Goal: Find specific fact: Find specific fact

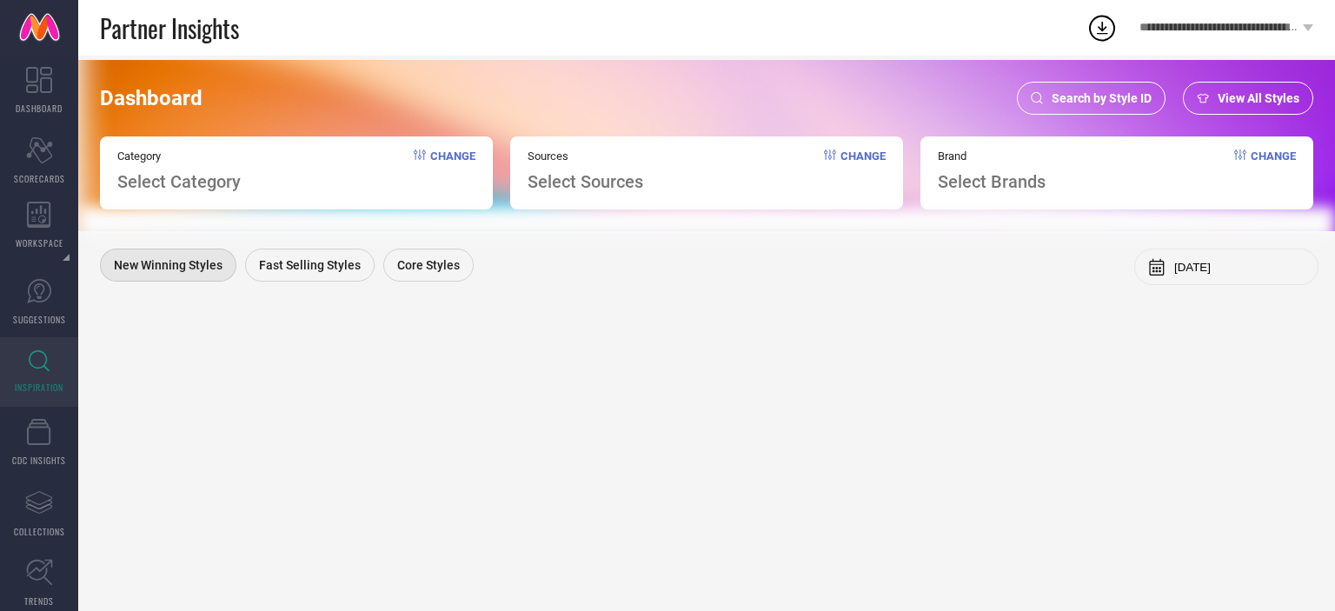
click at [1051, 107] on div "Search by Style ID" at bounding box center [1091, 98] width 149 height 33
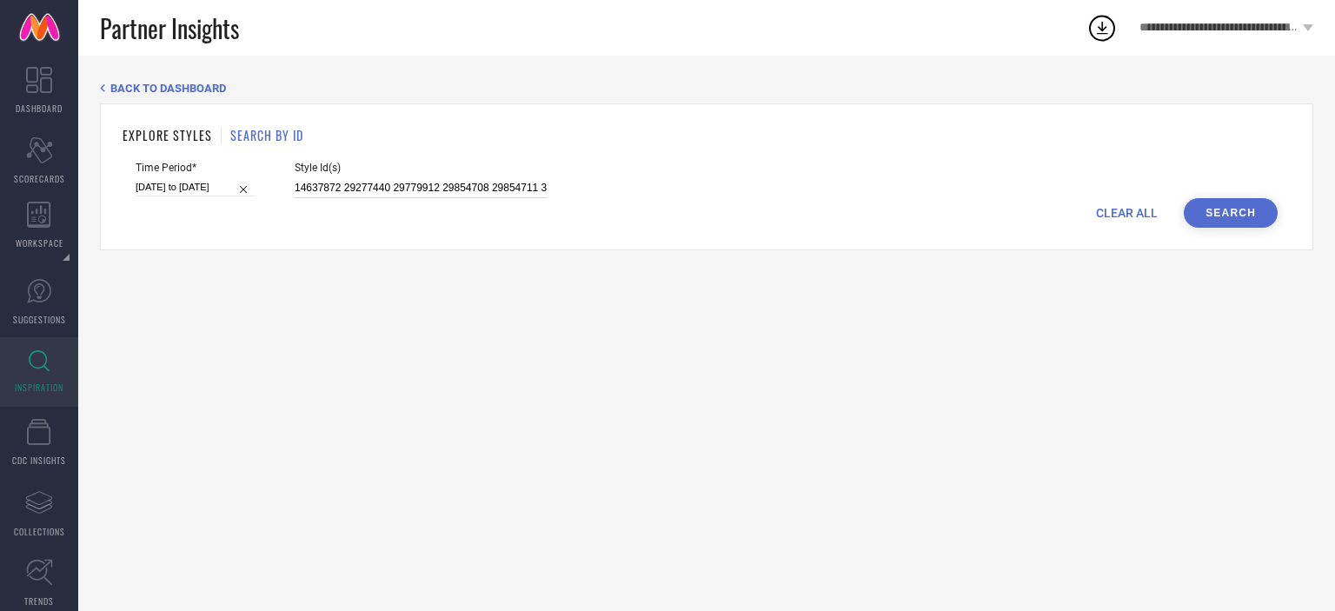
click at [421, 183] on input "14637872 29277440 29779912 29854708 29854711 30036962" at bounding box center [421, 188] width 252 height 20
paste input "2290964 6817881 11631306 22111074 22467568 26040160"
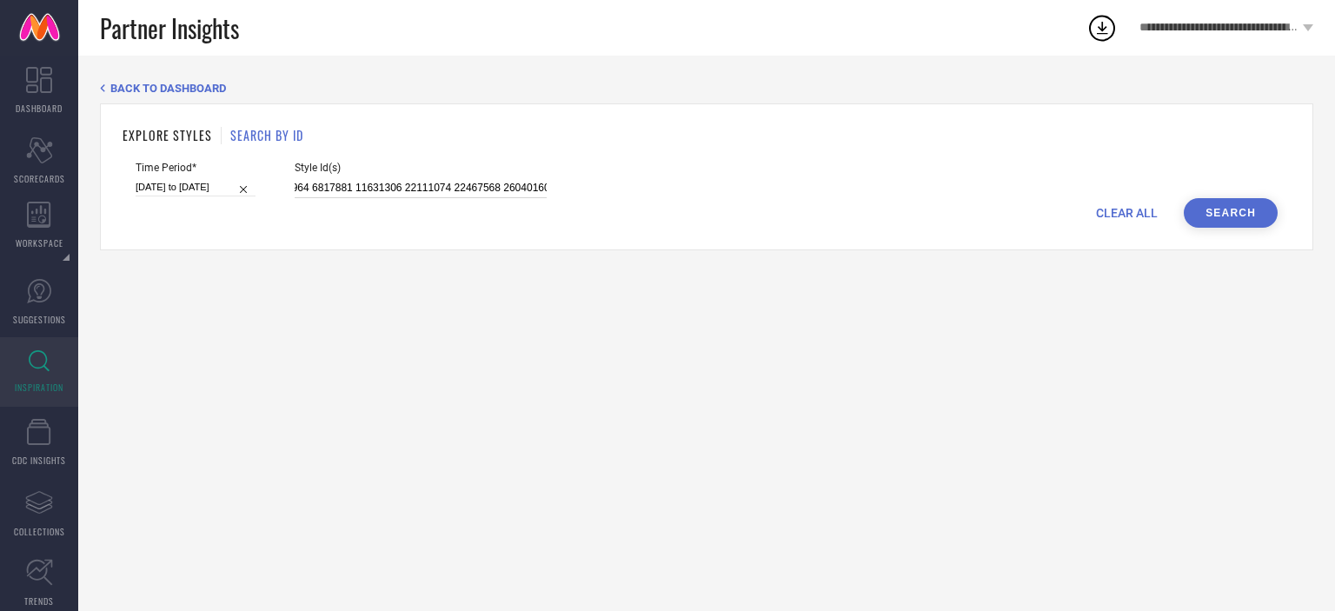
type input "2290964 6817881 11631306 22111074 22467568 26040160"
click at [1247, 211] on button "Search" at bounding box center [1231, 213] width 94 height 30
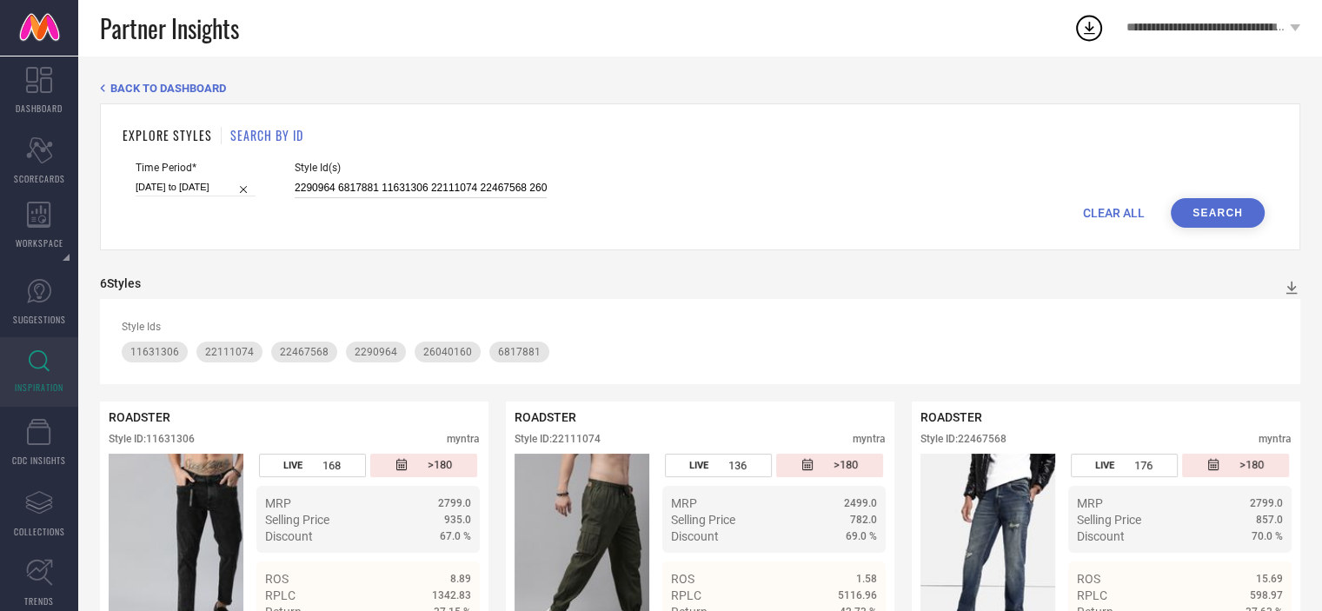
click at [399, 187] on input "2290964 6817881 11631306 22111074 22467568 26040160" at bounding box center [421, 188] width 252 height 20
paste input "6791214 10424638 11896084 12117166 13130980 16998290 20789204 20789226 24917936"
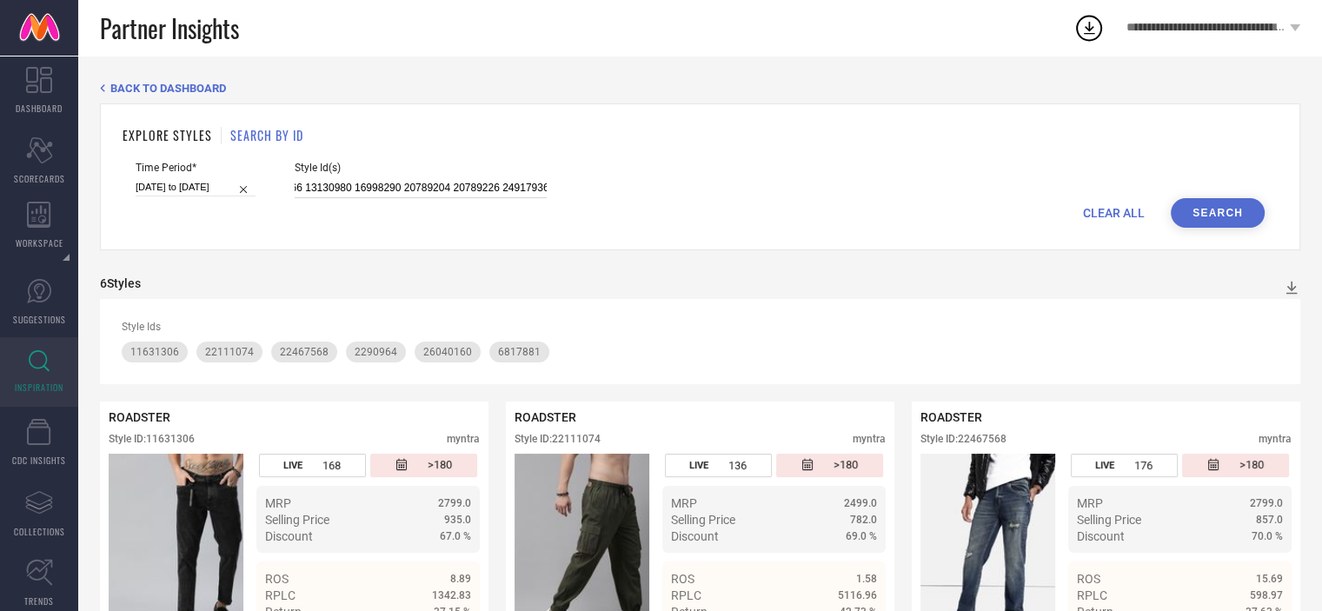
type input "6791214 10424638 11896084 12117166 13130980 16998290 20789204 20789226 24917936"
click at [1206, 211] on button "Search" at bounding box center [1218, 213] width 94 height 30
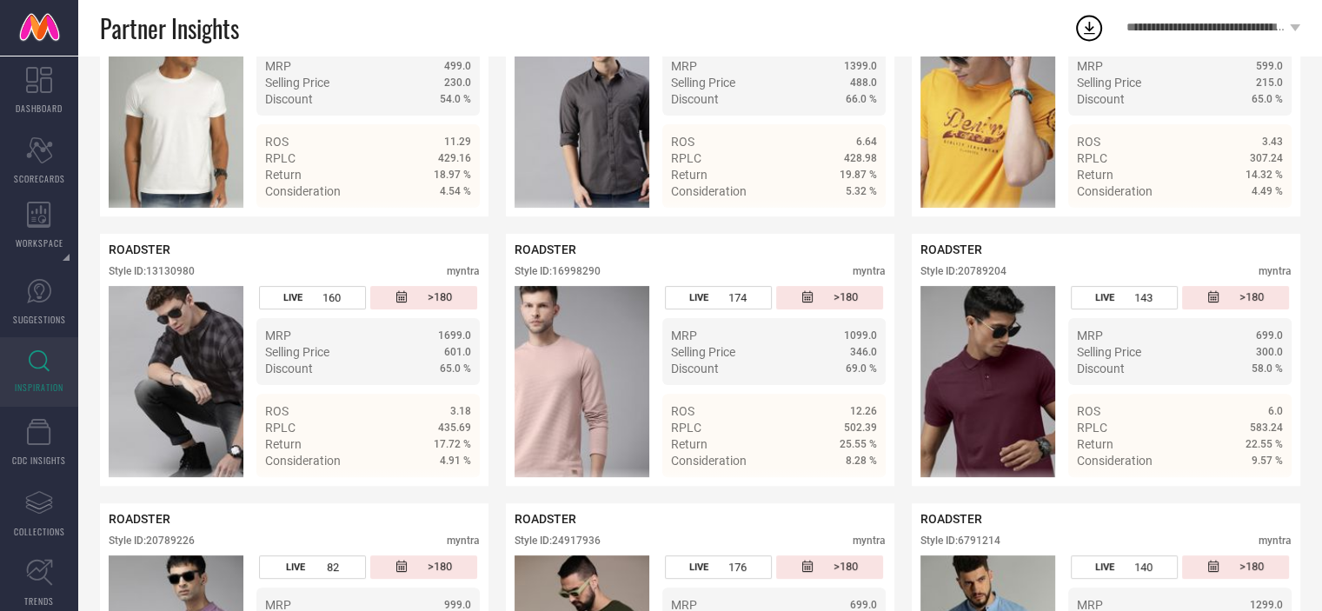
scroll to position [614, 0]
